Goal: Information Seeking & Learning: Learn about a topic

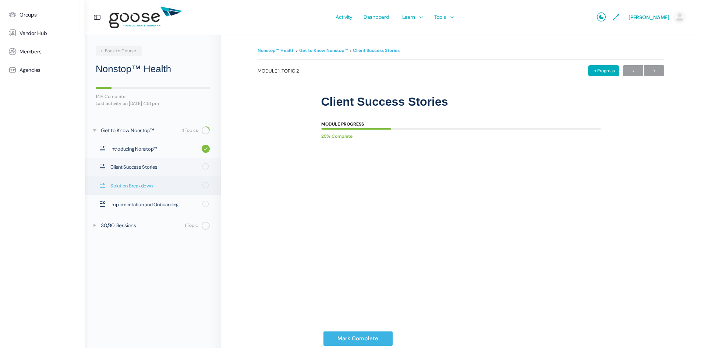
click at [139, 180] on link "Solution Breakdown" at bounding box center [153, 185] width 136 height 18
click at [157, 204] on span "Implementation and Onboarding" at bounding box center [153, 204] width 87 height 7
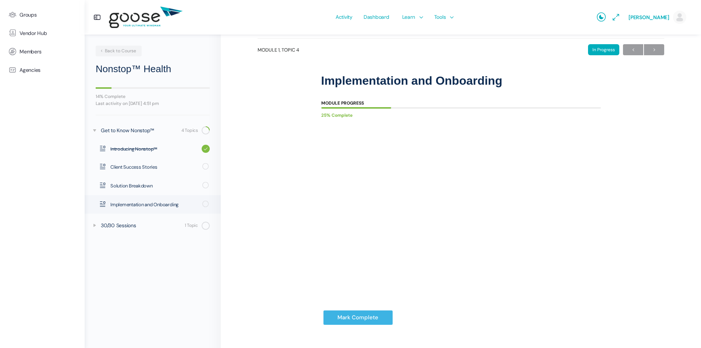
scroll to position [33, 0]
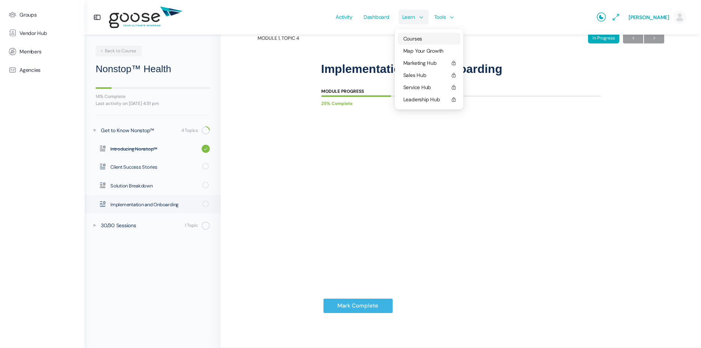
click at [410, 42] on span "Courses" at bounding box center [412, 38] width 19 height 7
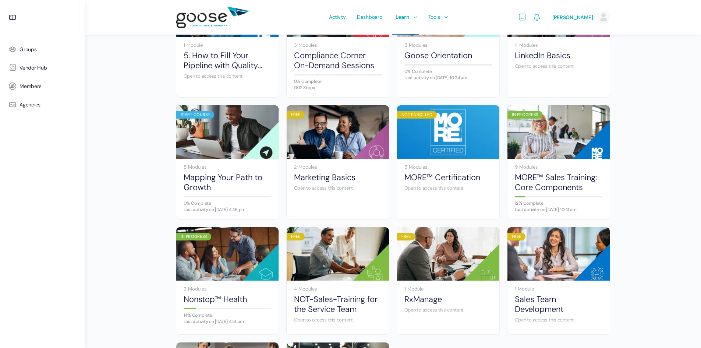
scroll to position [257, 0]
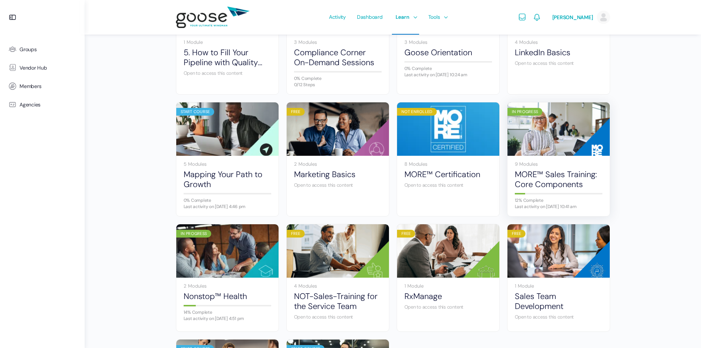
click at [557, 156] on div "9 Modules MORE™ Sales Training: Core Components 12% Complete Last activity on S…" at bounding box center [558, 186] width 102 height 61
click at [565, 128] on img at bounding box center [558, 129] width 102 height 68
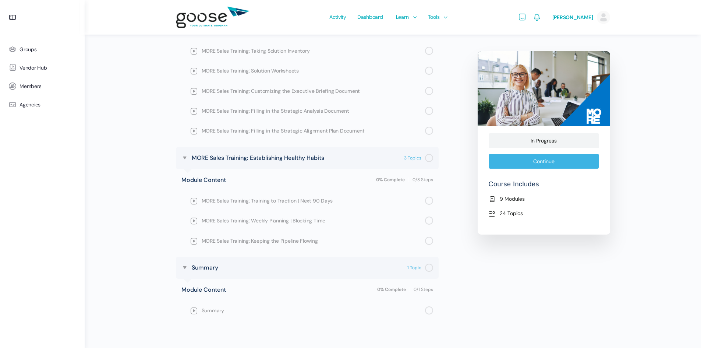
scroll to position [899, 0]
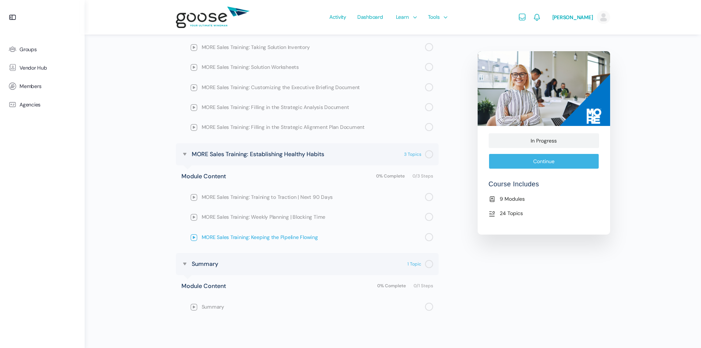
click at [272, 238] on span "MORE Sales Training: Keeping the Pipeline Flowing" at bounding box center [313, 237] width 223 height 8
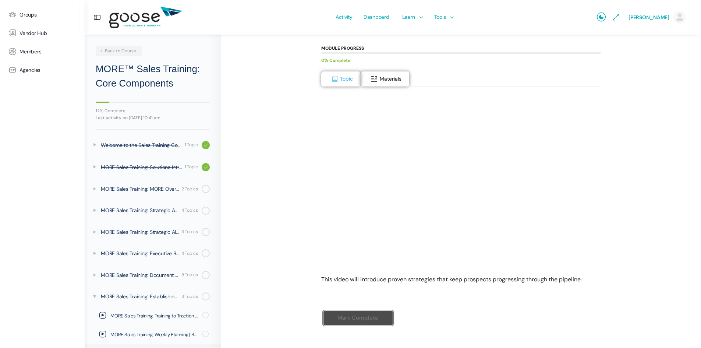
scroll to position [102, 0]
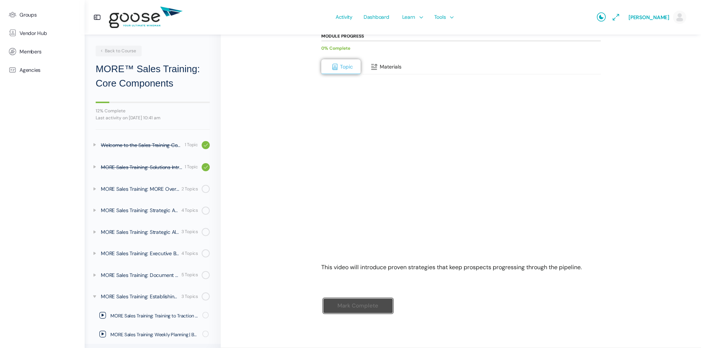
click at [380, 70] on span "Materials" at bounding box center [391, 66] width 22 height 7
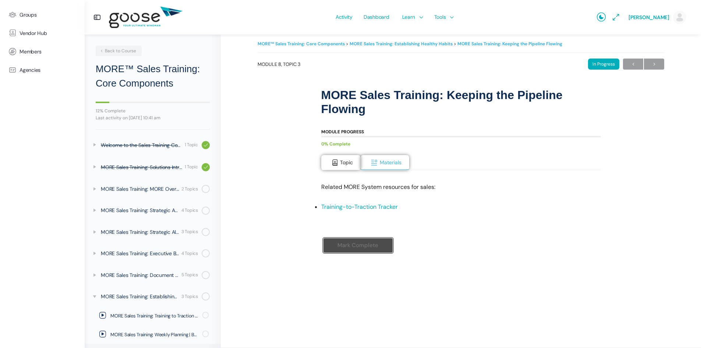
click at [332, 153] on div "Module Progress 0% Complete Topic Materials This video will introduce proven st…" at bounding box center [461, 195] width 280 height 154
click at [334, 162] on span at bounding box center [334, 162] width 7 height 7
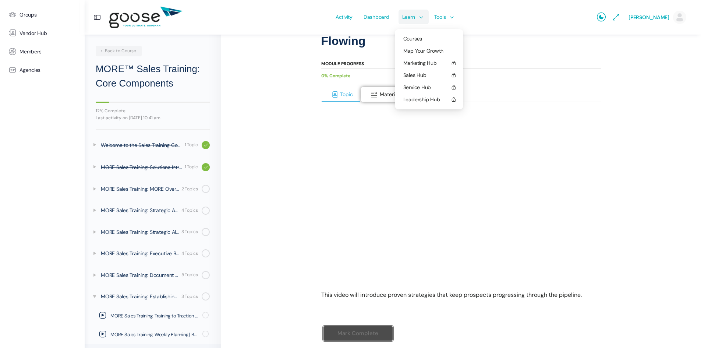
scroll to position [29, 0]
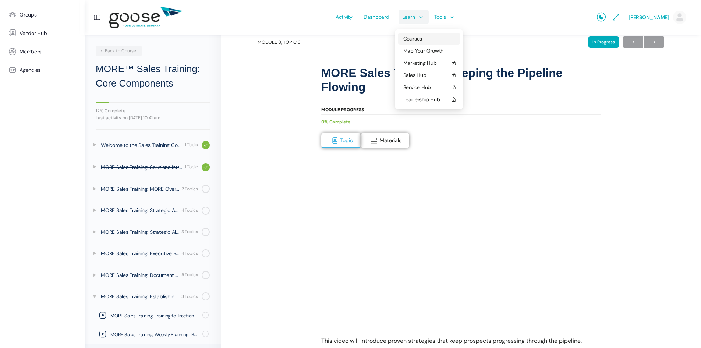
click at [411, 42] on span "Courses" at bounding box center [412, 38] width 19 height 7
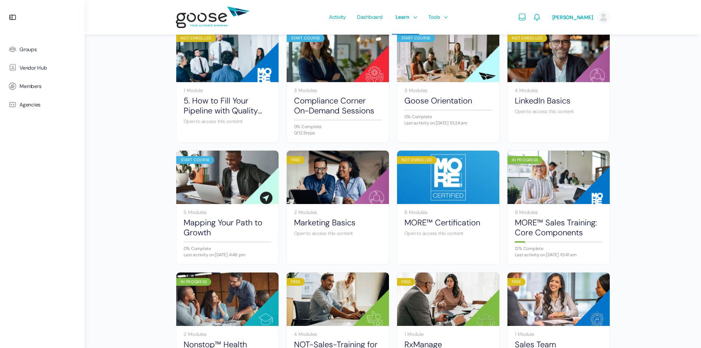
scroll to position [142, 0]
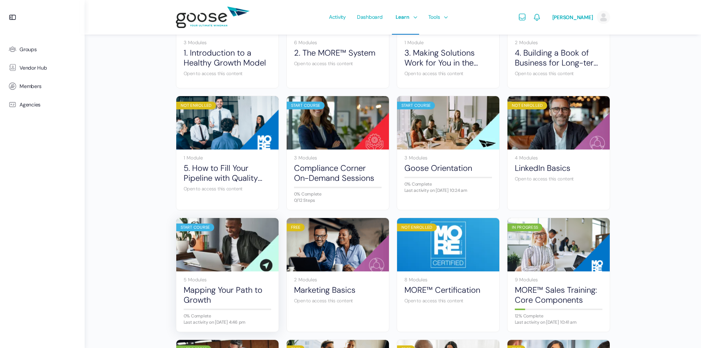
click at [223, 255] on img at bounding box center [227, 244] width 102 height 68
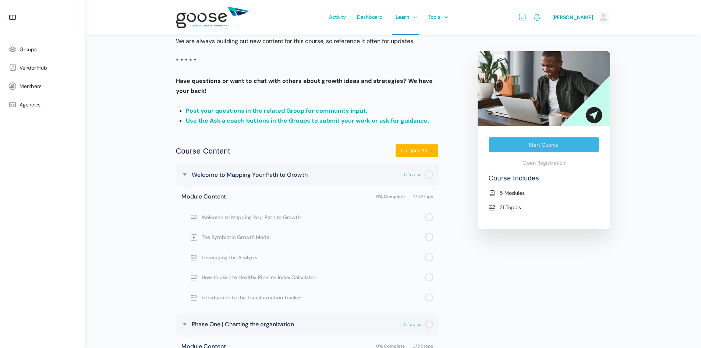
scroll to position [296, 0]
